Goal: Entertainment & Leisure: Consume media (video, audio)

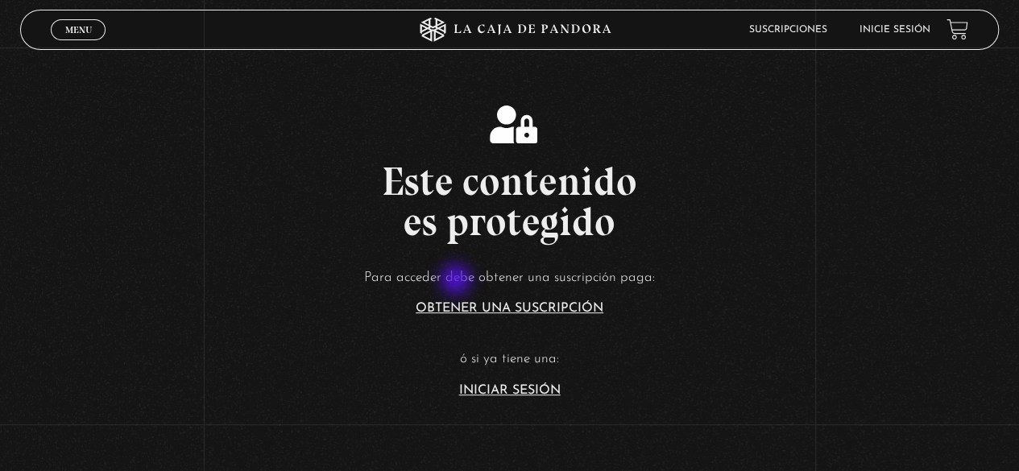
scroll to position [242, 0]
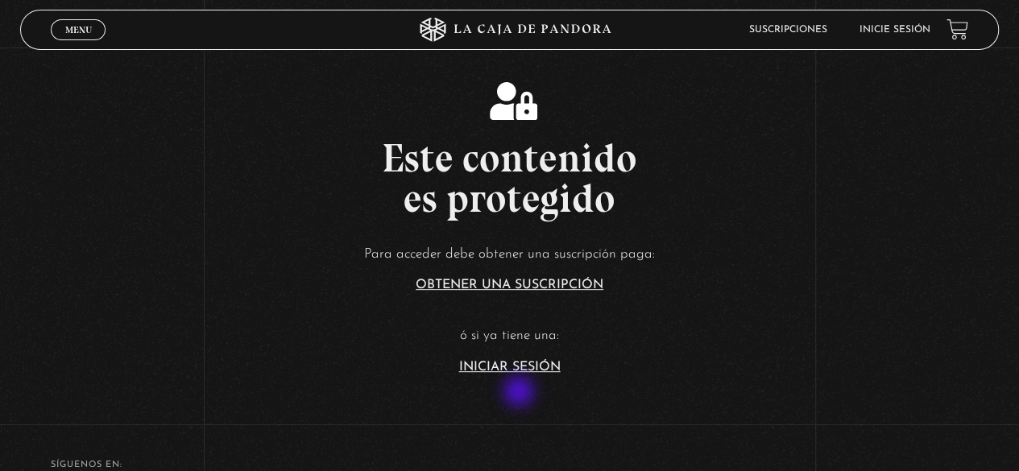
click at [520, 395] on section "Este contenido es protegido Para acceder debe obtener una suscripción paga: Obt…" at bounding box center [509, 215] width 1019 height 377
click at [522, 381] on section "Este contenido es protegido Para acceder debe obtener una suscripción paga: Obt…" at bounding box center [509, 215] width 1019 height 377
click at [523, 375] on section "Este contenido es protegido Para acceder debe obtener una suscripción paga: Obt…" at bounding box center [509, 215] width 1019 height 377
click at [523, 372] on link "Iniciar Sesión" at bounding box center [510, 367] width 102 height 13
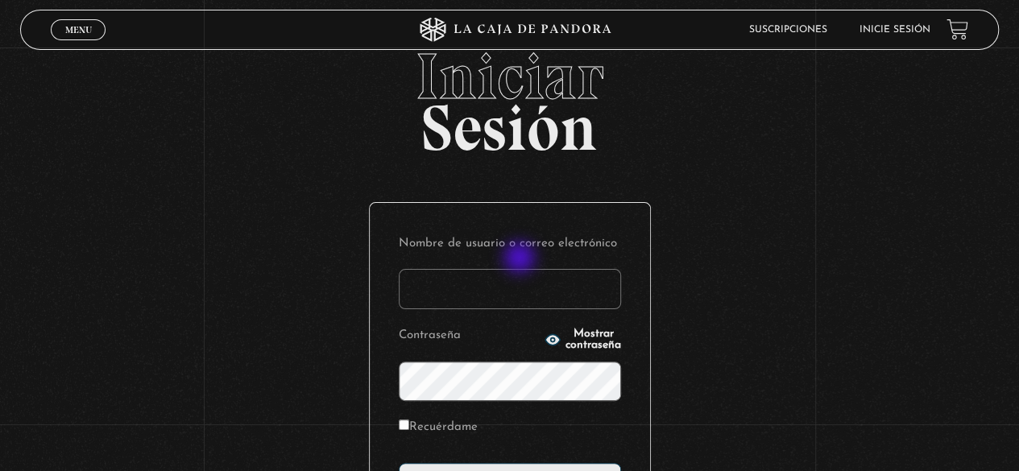
scroll to position [81, 0]
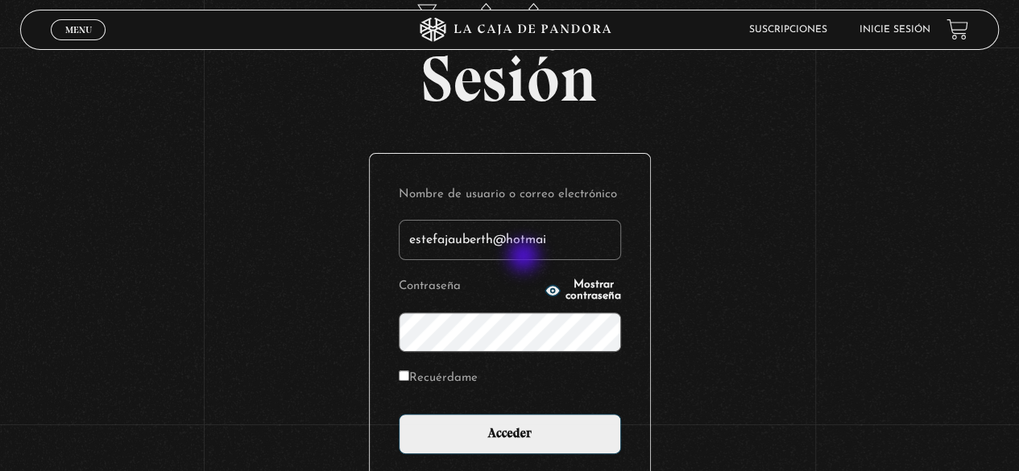
type input "estefajauberth@hotmail.com"
click at [399, 414] on input "Acceder" at bounding box center [510, 434] width 222 height 40
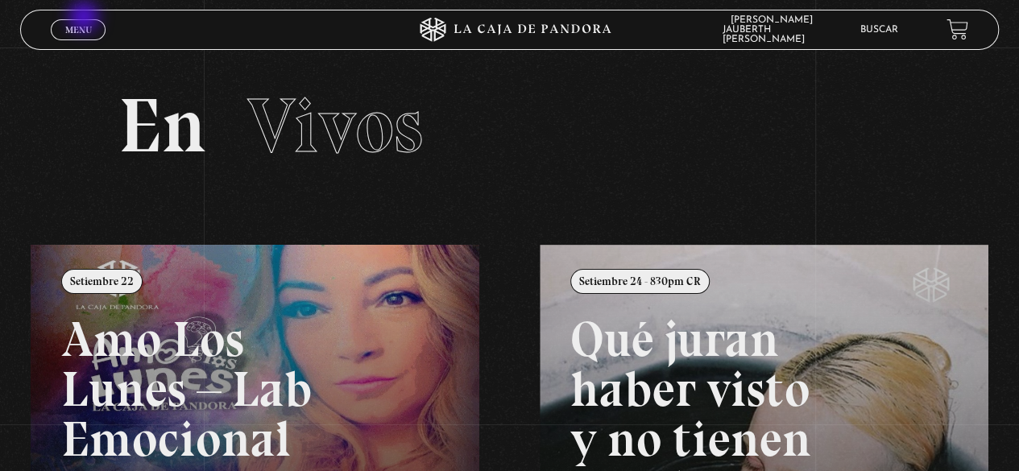
click at [85, 15] on div "Menu Cerrar" at bounding box center [204, 29] width 306 height 39
click at [85, 28] on span "Menu" at bounding box center [78, 30] width 27 height 10
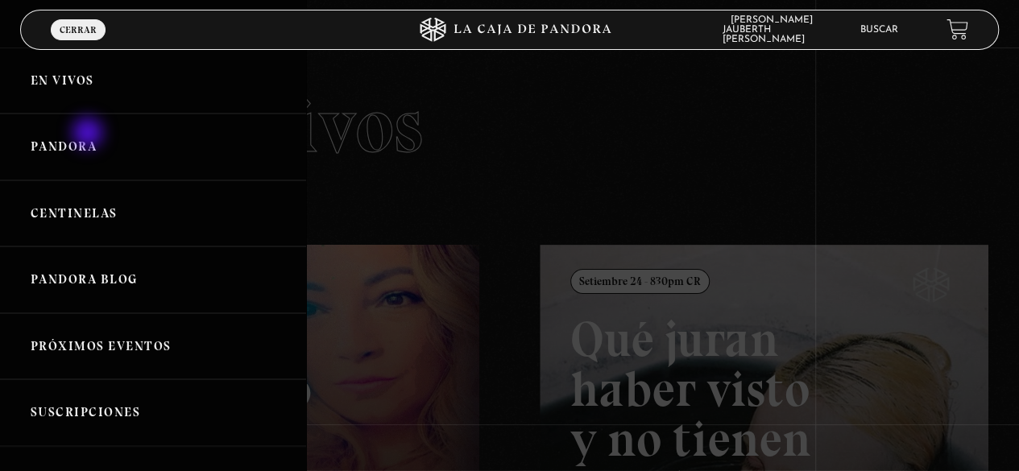
click at [89, 135] on link "Pandora" at bounding box center [153, 147] width 306 height 67
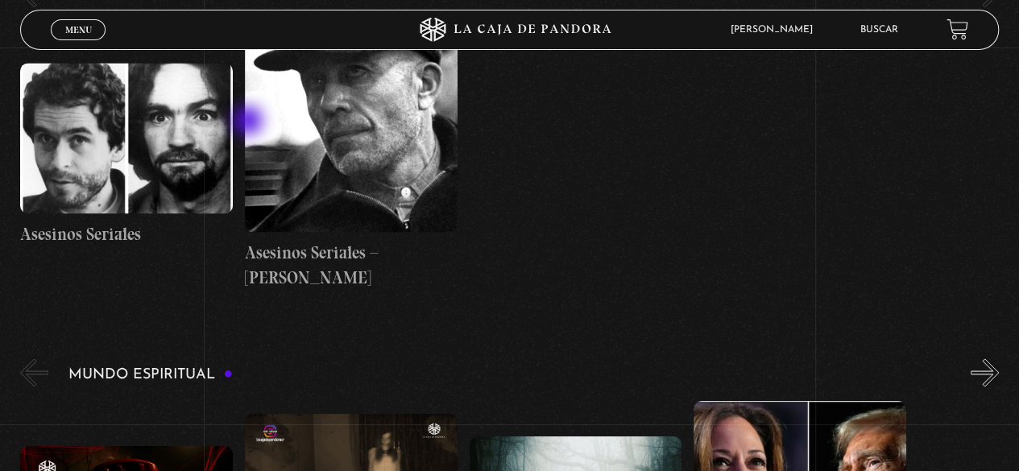
scroll to position [4109, 0]
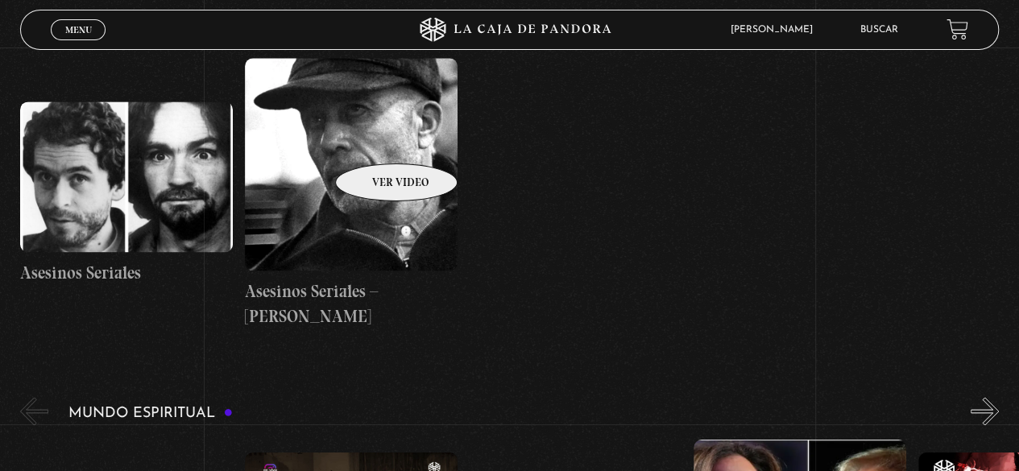
click at [375, 139] on figure at bounding box center [351, 164] width 213 height 213
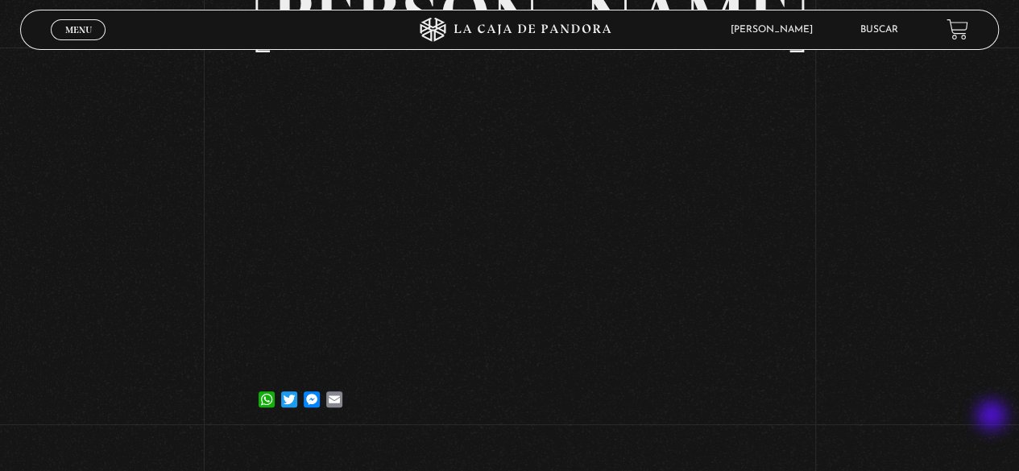
scroll to position [322, 0]
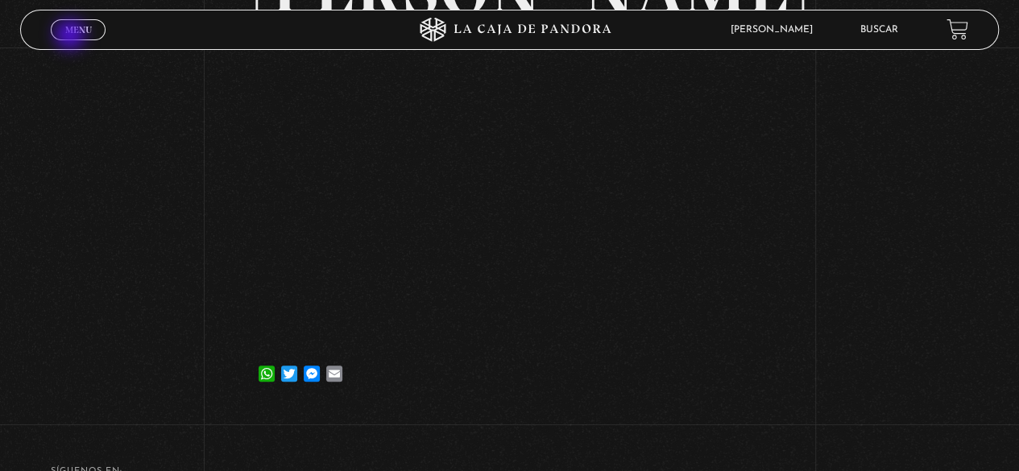
click at [72, 36] on link "Menu Cerrar" at bounding box center [78, 29] width 55 height 21
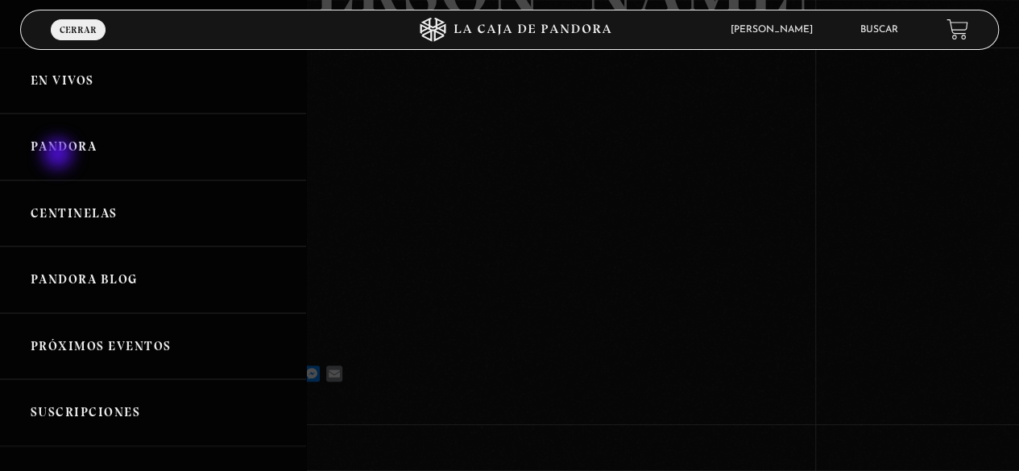
click at [60, 156] on link "Pandora" at bounding box center [153, 147] width 306 height 67
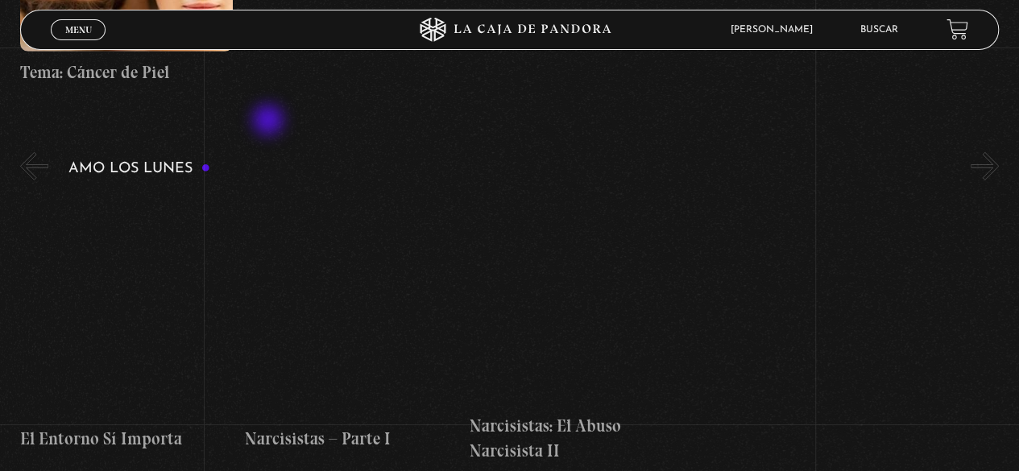
scroll to position [5640, 0]
